Goal: Transaction & Acquisition: Subscribe to service/newsletter

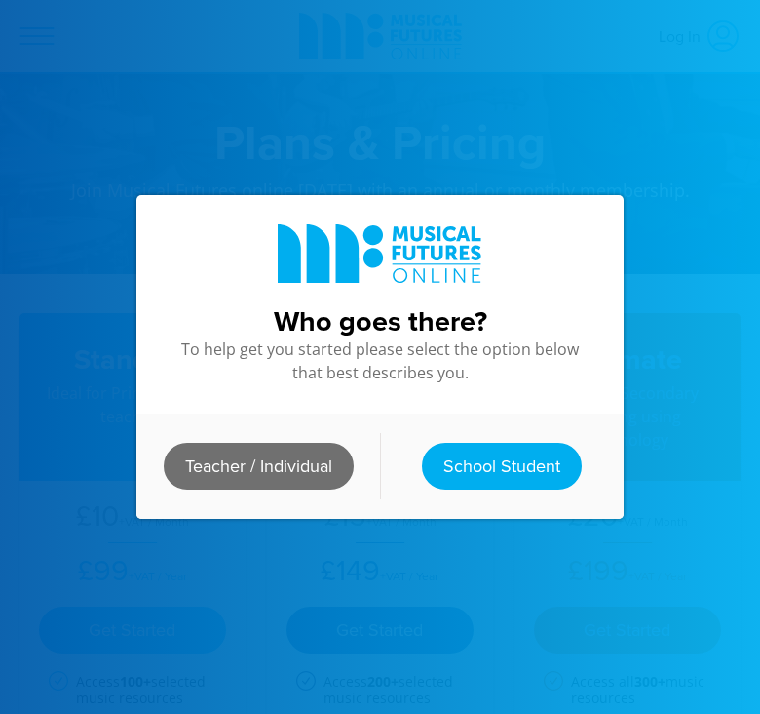
click at [305, 465] on link "Teacher / Individual" at bounding box center [259, 466] width 190 height 47
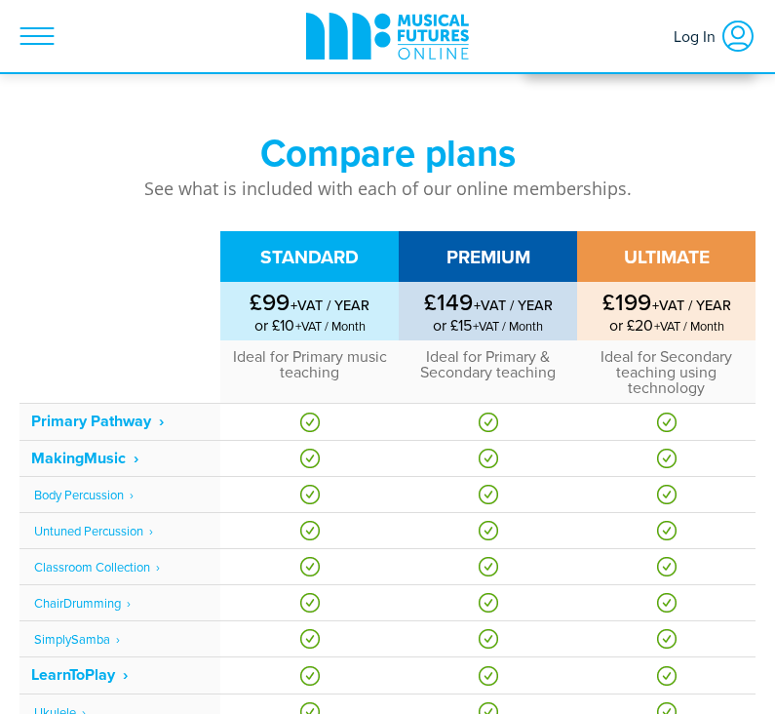
scroll to position [768, 0]
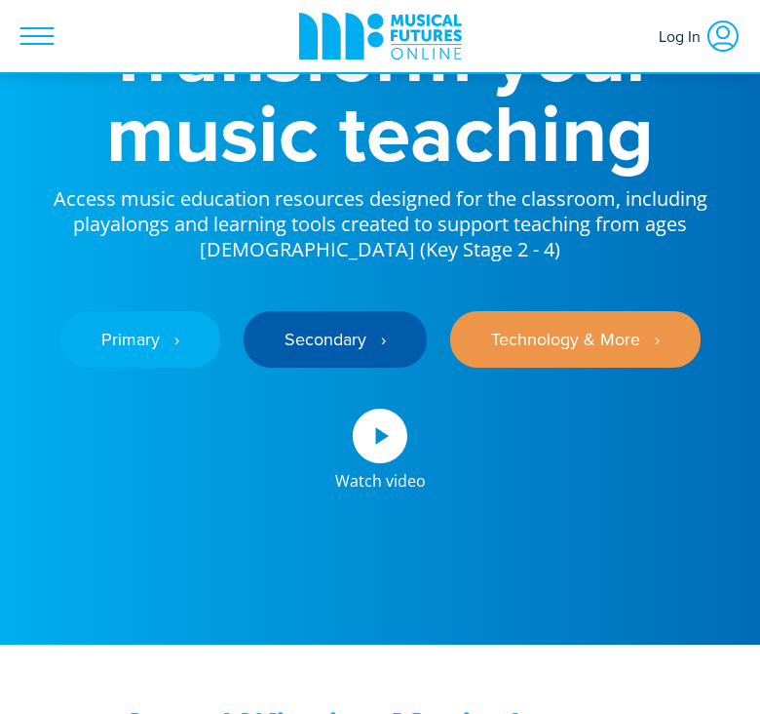
scroll to position [194, 0]
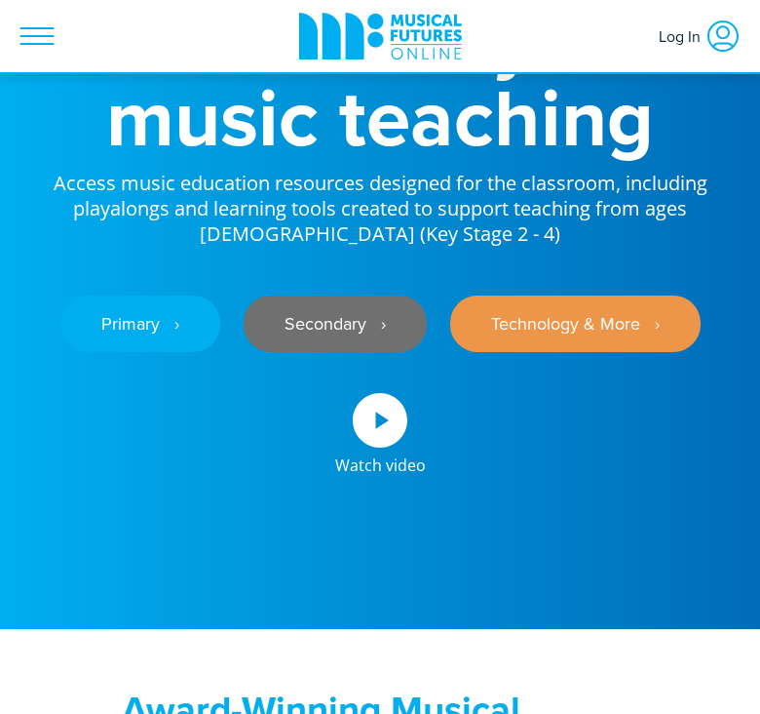
click at [330, 332] on link "Secondary ‎‏‏‎ ‎ ›" at bounding box center [335, 323] width 183 height 57
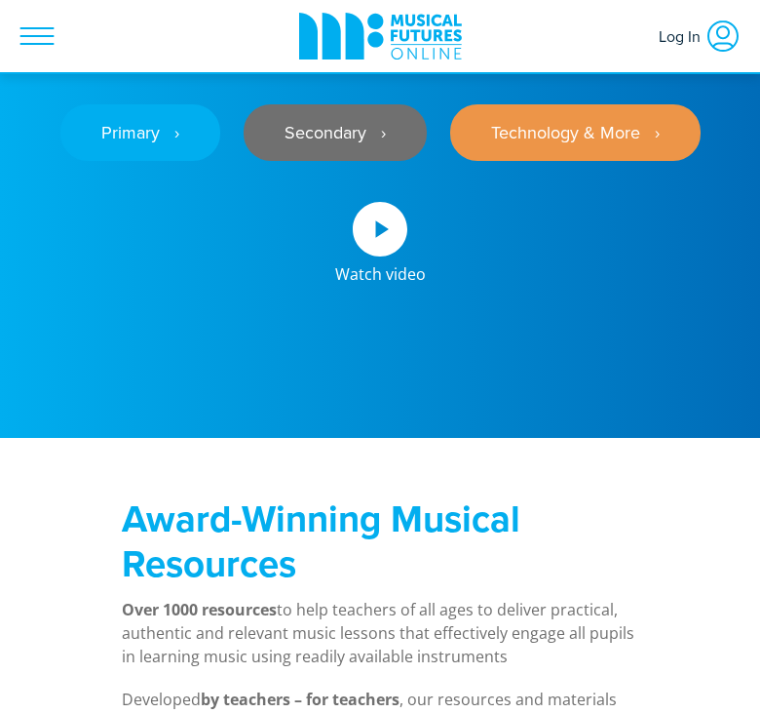
scroll to position [417, 0]
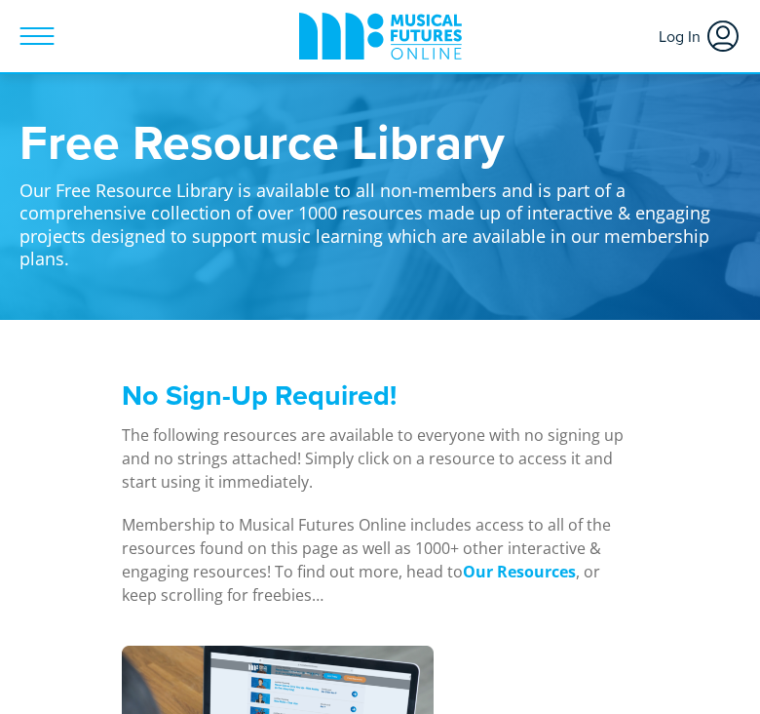
click at [693, 48] on span "Log In" at bounding box center [682, 36] width 47 height 35
